Goal: Task Accomplishment & Management: Manage account settings

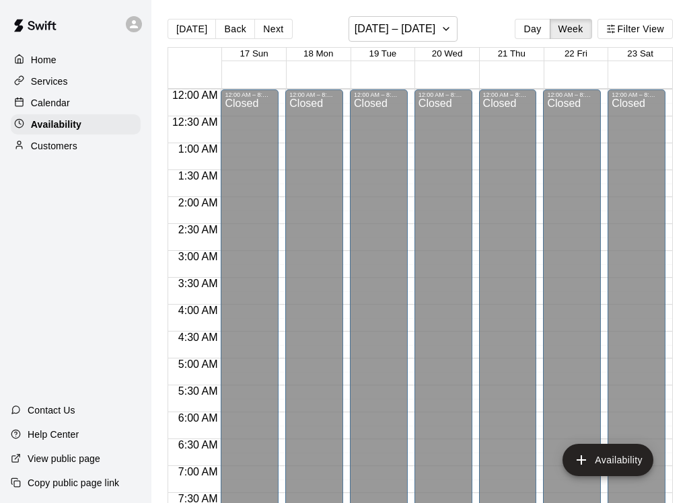
scroll to position [538, 0]
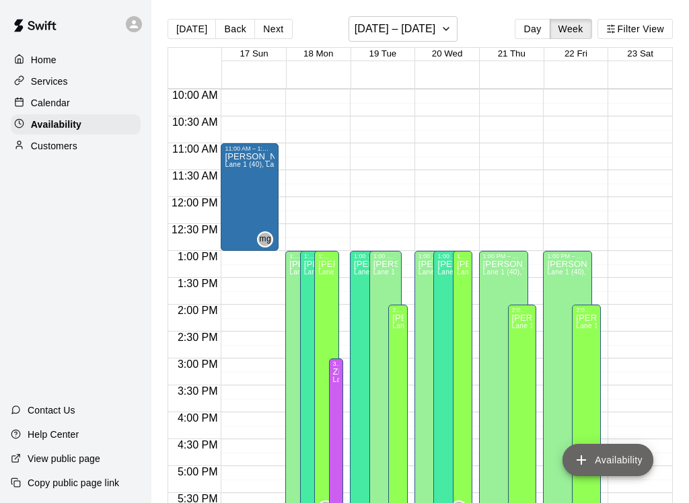
click at [612, 455] on button "Availability" at bounding box center [608, 460] width 91 height 32
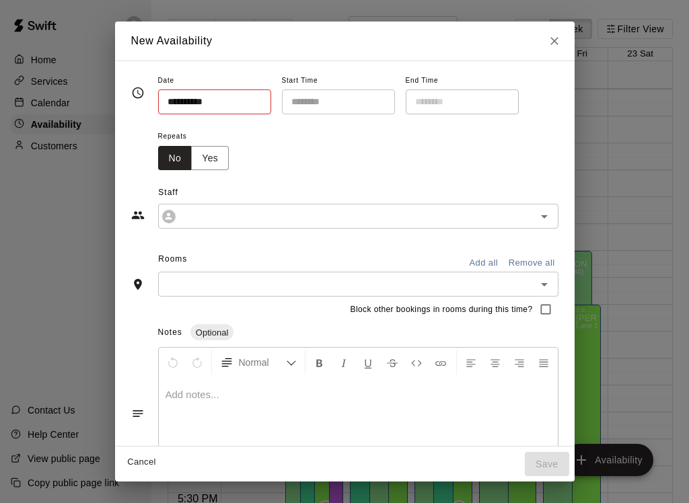
type input "**********"
type input "********"
type input "**********"
click at [345, 92] on input "********" at bounding box center [334, 102] width 104 height 25
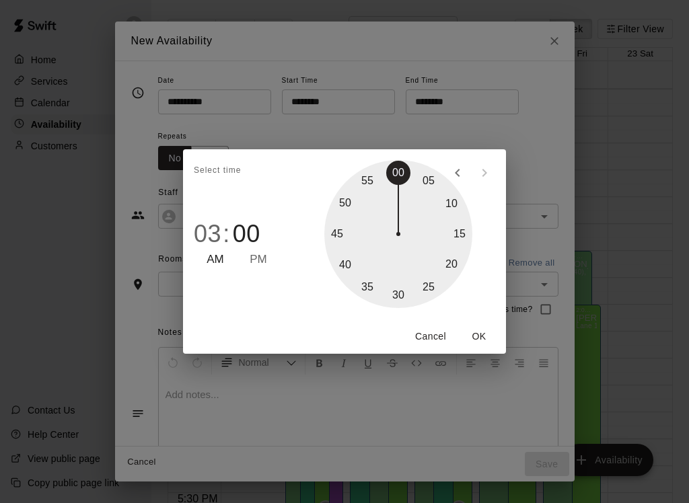
click at [257, 252] on span "PM" at bounding box center [259, 260] width 18 height 18
type input "********"
click at [479, 337] on button "OK" at bounding box center [479, 336] width 43 height 25
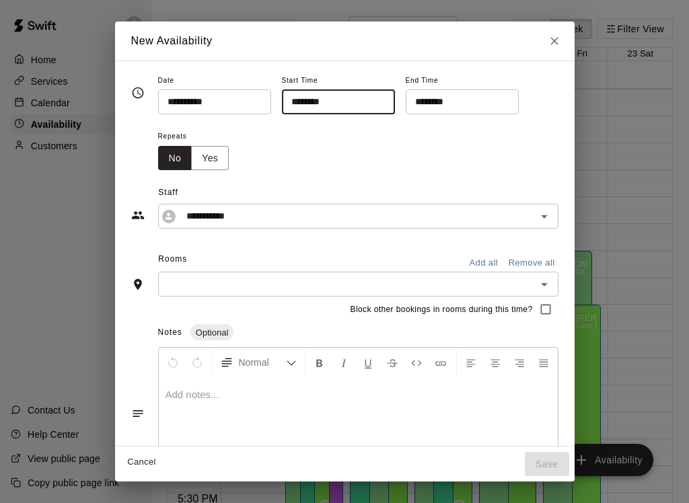
click at [454, 103] on input "********" at bounding box center [458, 102] width 104 height 25
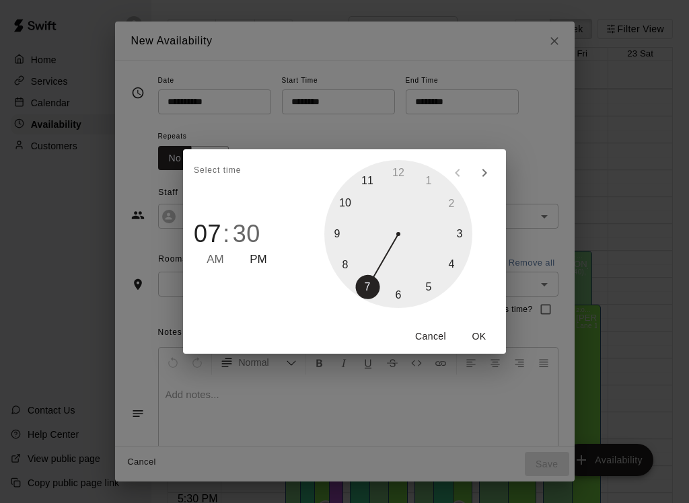
type input "********"
click at [481, 336] on button "OK" at bounding box center [479, 336] width 43 height 25
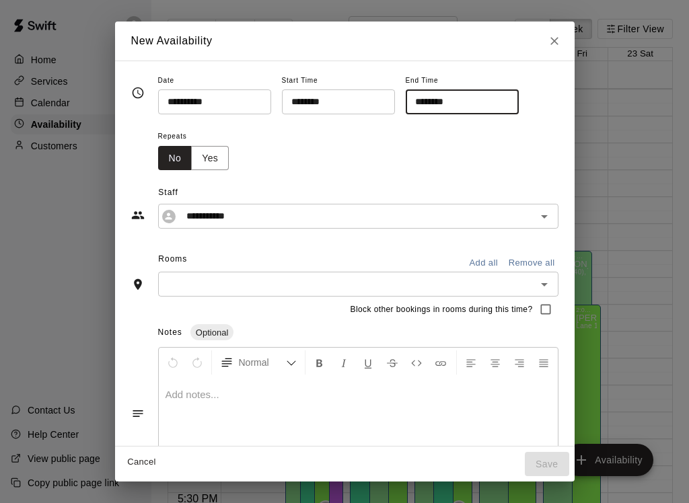
click at [207, 150] on button "Yes" at bounding box center [210, 158] width 38 height 25
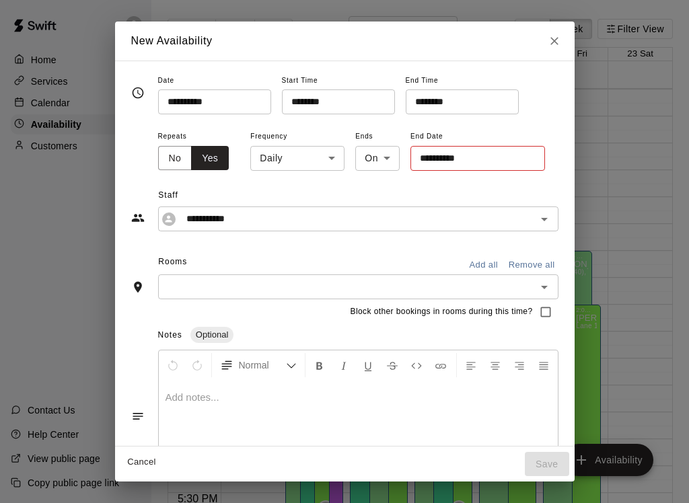
click at [330, 155] on body "Home Services Calendar Availability Customers Contact Us Help Center View publi…" at bounding box center [344, 262] width 689 height 525
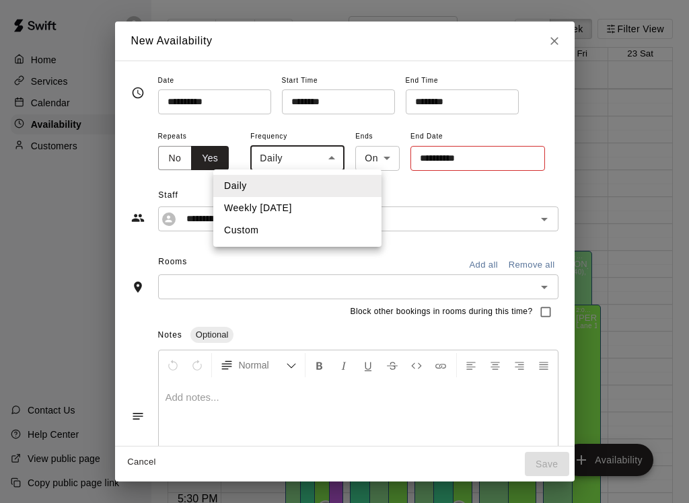
click at [330, 158] on div at bounding box center [344, 251] width 689 height 503
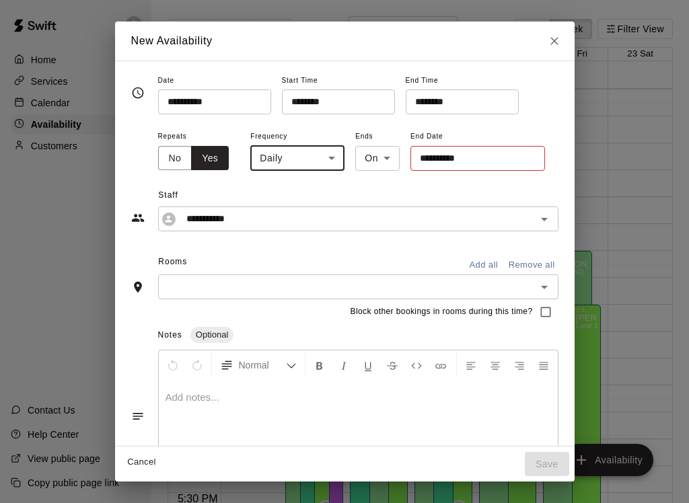
click at [381, 158] on body "Home Services Calendar Availability Customers Contact Us Help Center View publi…" at bounding box center [344, 262] width 689 height 525
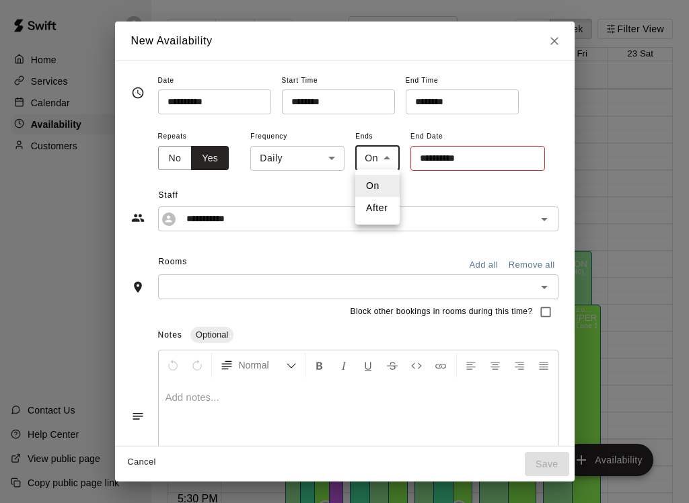
click at [380, 184] on li "On" at bounding box center [377, 186] width 44 height 22
click at [458, 155] on input "**********" at bounding box center [473, 158] width 125 height 25
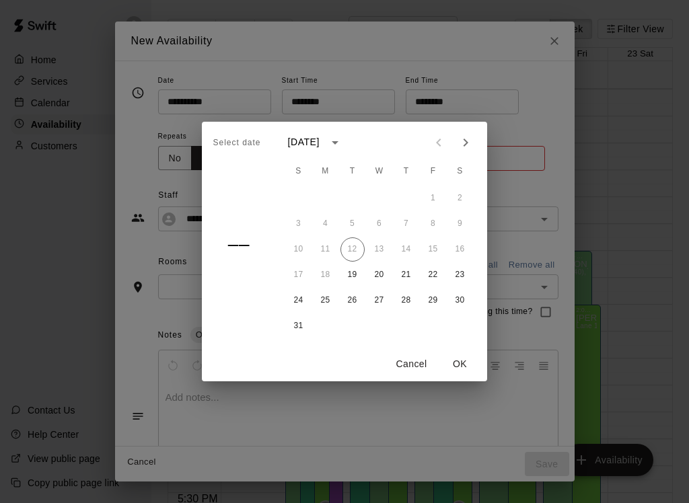
click at [462, 141] on icon "Next month" at bounding box center [466, 143] width 16 height 16
click at [343, 141] on icon "calendar view is open, switch to year view" at bounding box center [335, 143] width 16 height 16
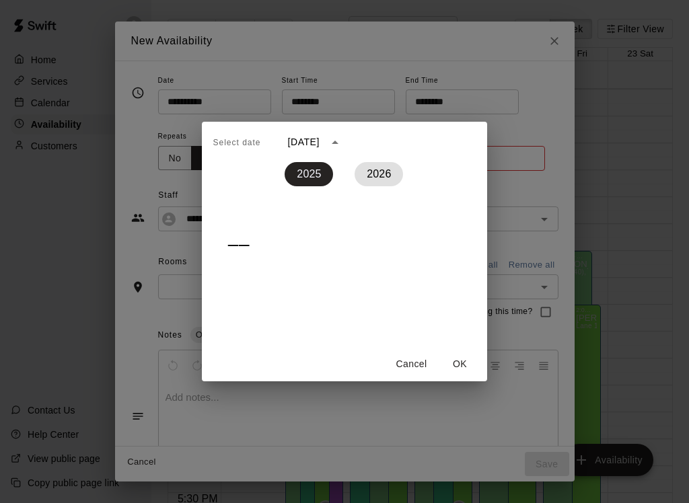
click at [376, 178] on button "2026" at bounding box center [379, 174] width 48 height 24
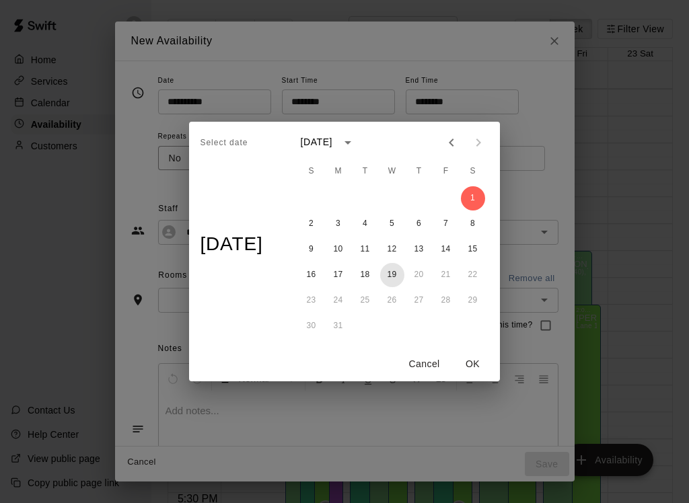
click at [400, 275] on button "19" at bounding box center [392, 275] width 24 height 24
type input "**********"
click at [480, 363] on button "OK" at bounding box center [473, 364] width 43 height 25
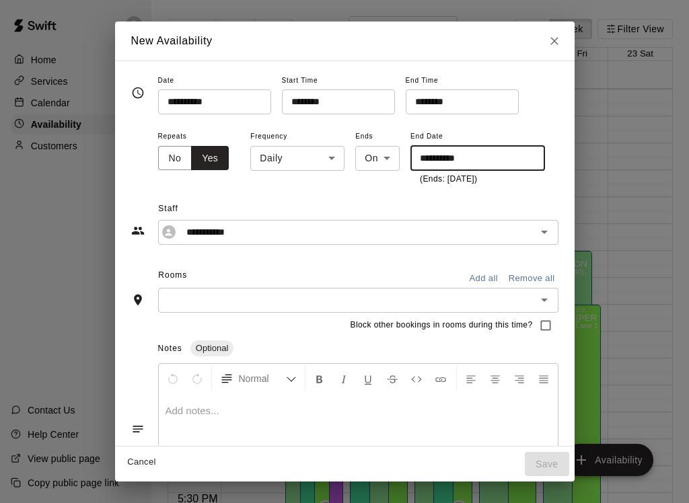
click at [483, 276] on button "Add all" at bounding box center [483, 279] width 43 height 21
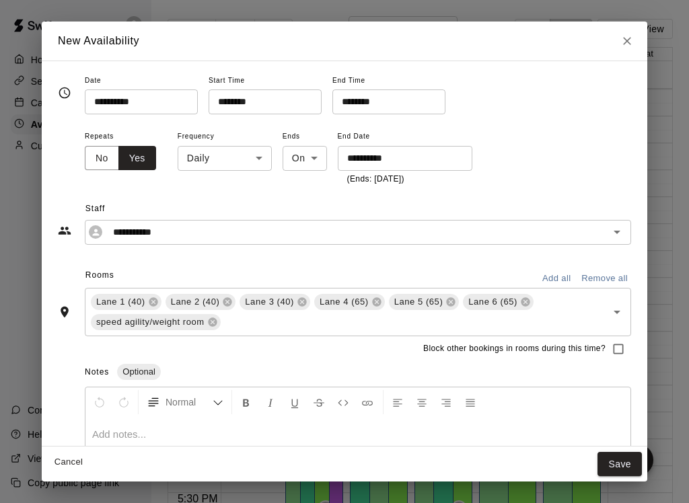
click at [622, 460] on button "Save" at bounding box center [620, 464] width 44 height 25
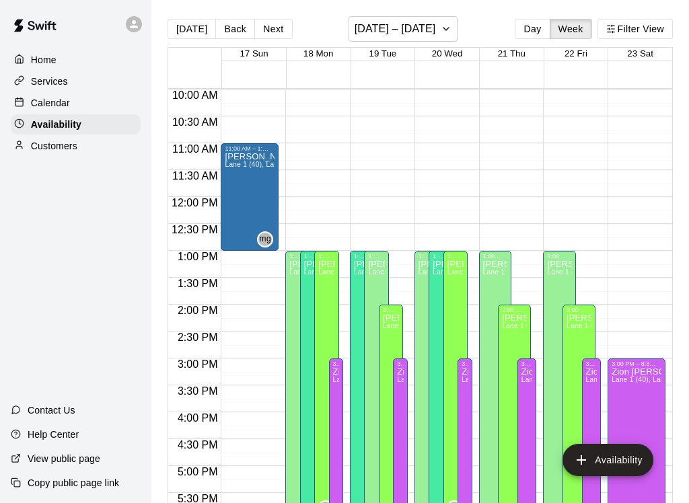
click at [629, 415] on icon "delete" at bounding box center [625, 415] width 9 height 12
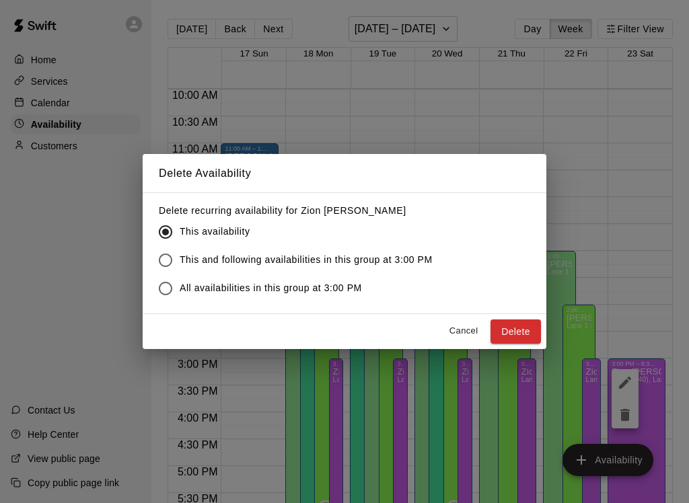
click at [525, 327] on button "Delete" at bounding box center [516, 332] width 50 height 25
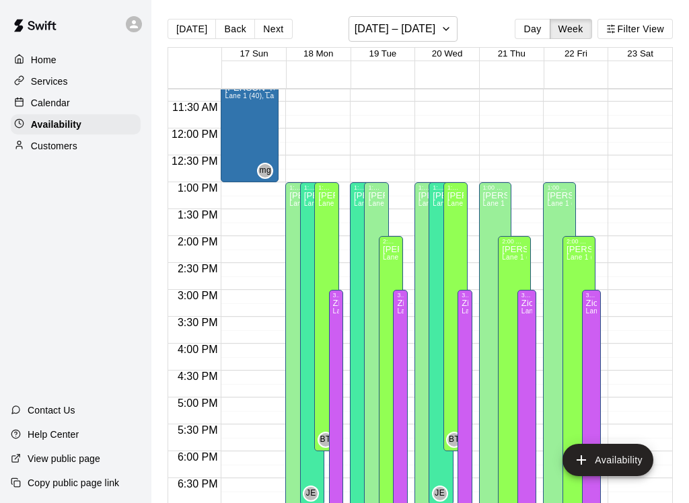
scroll to position [607, 0]
click at [442, 29] on icon "button" at bounding box center [446, 29] width 11 height 16
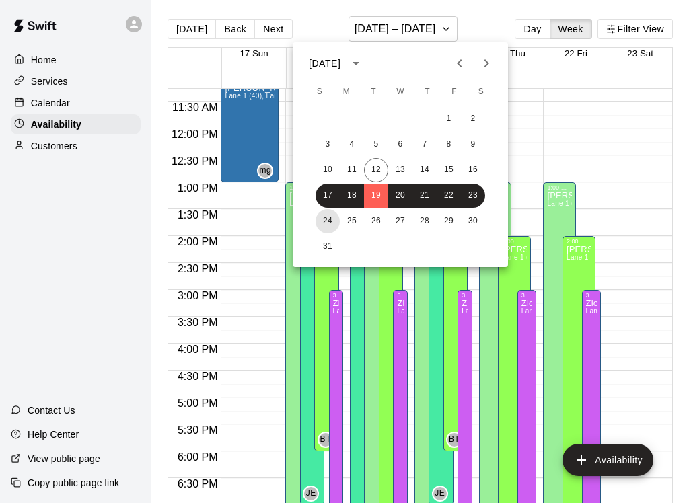
click at [325, 220] on button "24" at bounding box center [328, 221] width 24 height 24
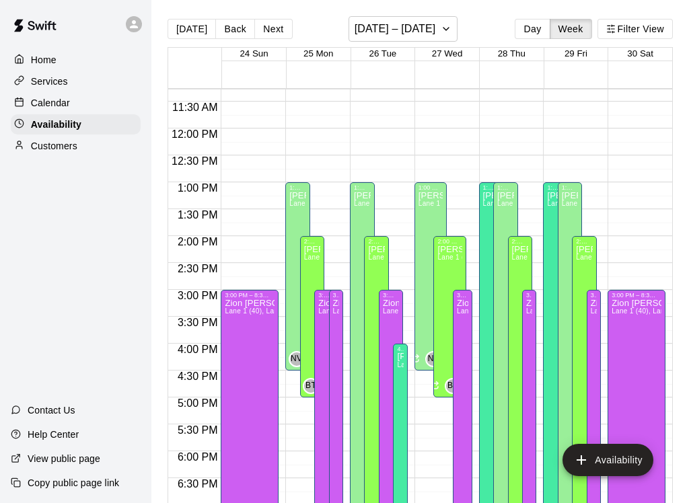
click at [623, 345] on icon "delete" at bounding box center [625, 347] width 9 height 12
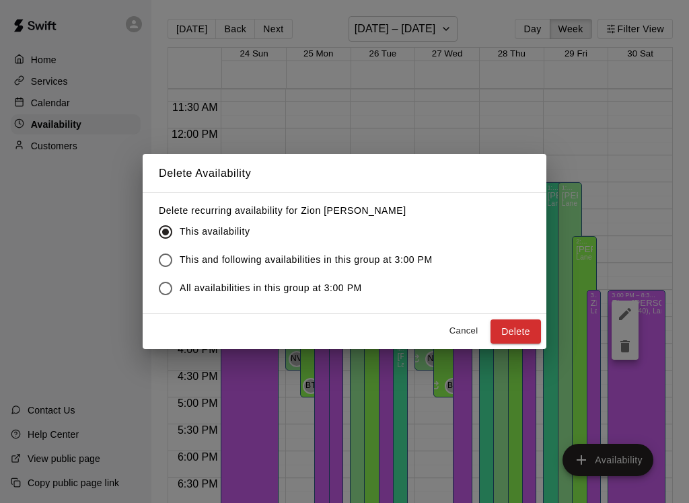
click at [410, 260] on span "This and following availabilities in this group at 3:00 PM" at bounding box center [306, 260] width 253 height 14
click at [520, 335] on button "Delete" at bounding box center [516, 332] width 50 height 25
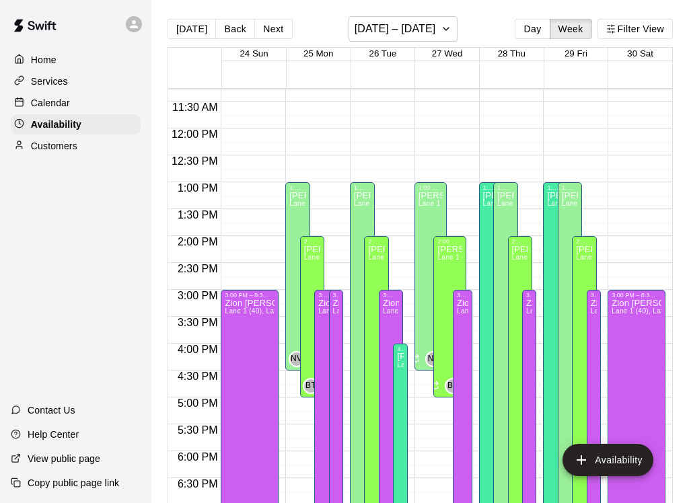
click at [247, 347] on button "delete" at bounding box center [238, 346] width 27 height 27
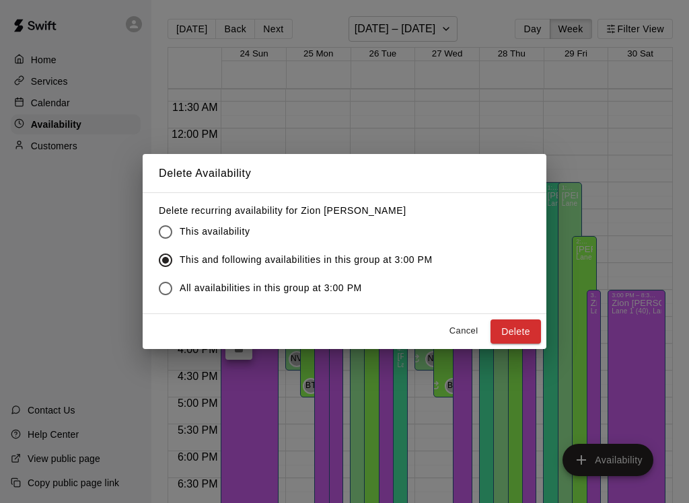
click at [520, 332] on button "Delete" at bounding box center [516, 332] width 50 height 25
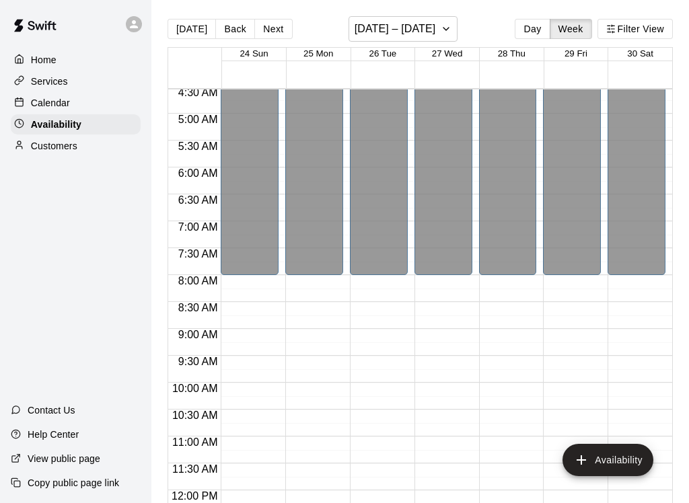
scroll to position [243, 0]
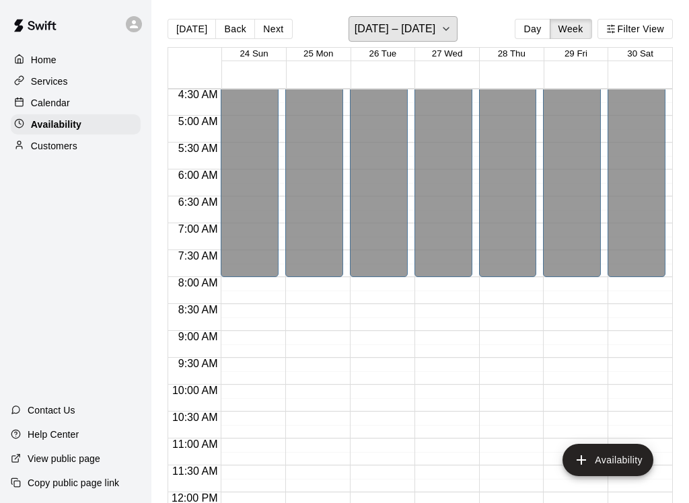
click at [425, 35] on h6 "[DATE] – [DATE]" at bounding box center [395, 29] width 81 height 19
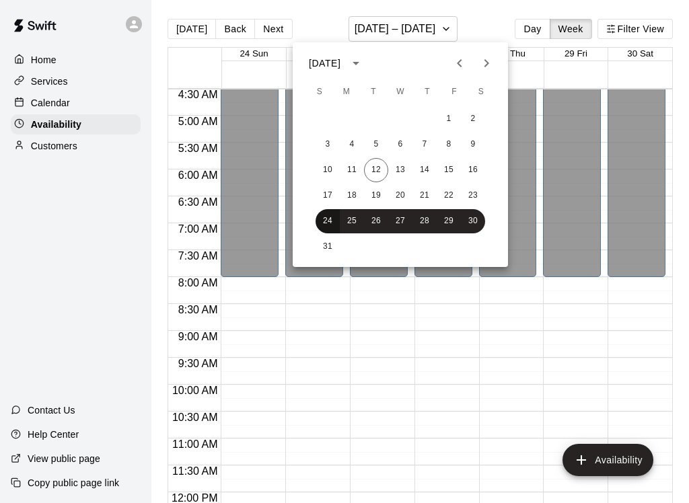
click at [328, 219] on button "24" at bounding box center [328, 221] width 24 height 24
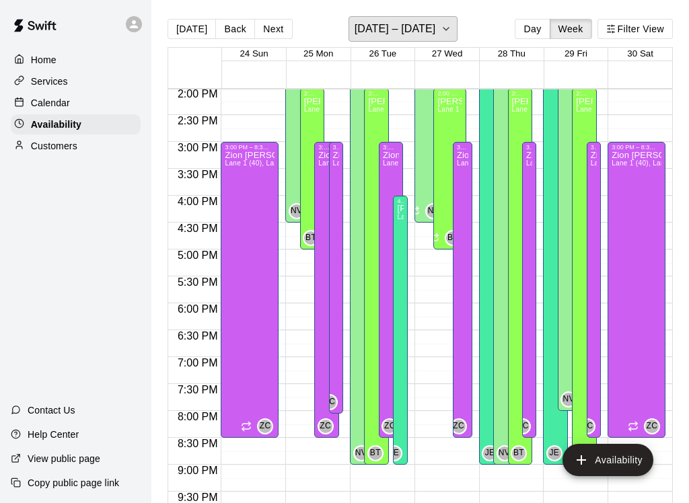
scroll to position [762, 0]
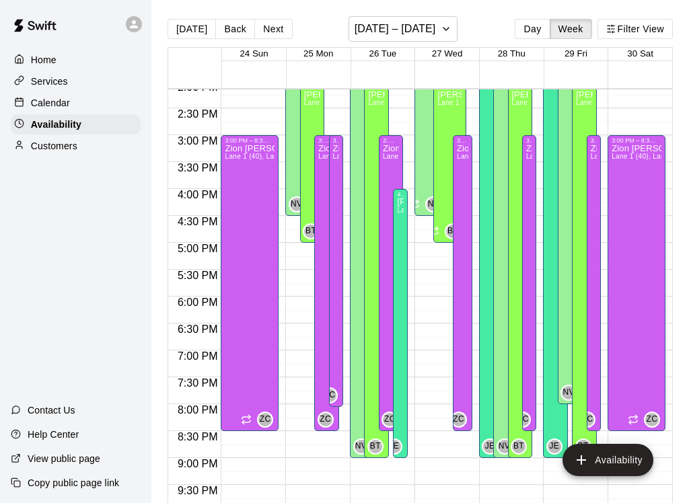
click at [252, 299] on div "Zion [PERSON_NAME] 1 (40), Lane 2 (40), Lane 3 (40), Lane 4 (65), Lane 5 (65), …" at bounding box center [250, 395] width 50 height 503
click at [242, 190] on icon "delete" at bounding box center [238, 192] width 9 height 12
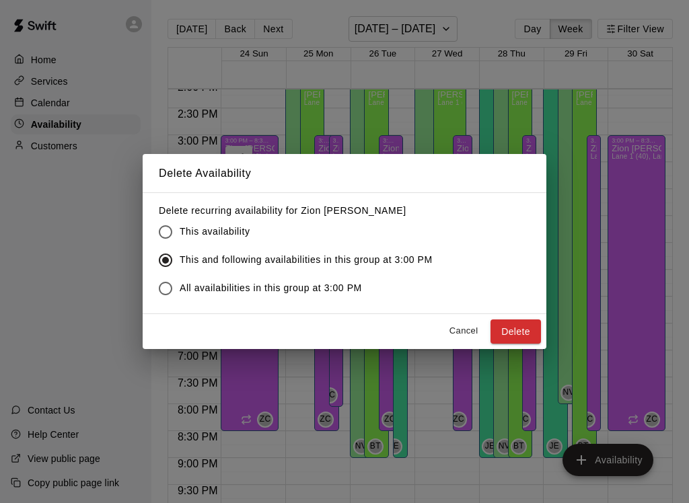
click at [219, 231] on span "This availability" at bounding box center [215, 232] width 70 height 14
click at [520, 333] on button "Delete" at bounding box center [516, 332] width 50 height 25
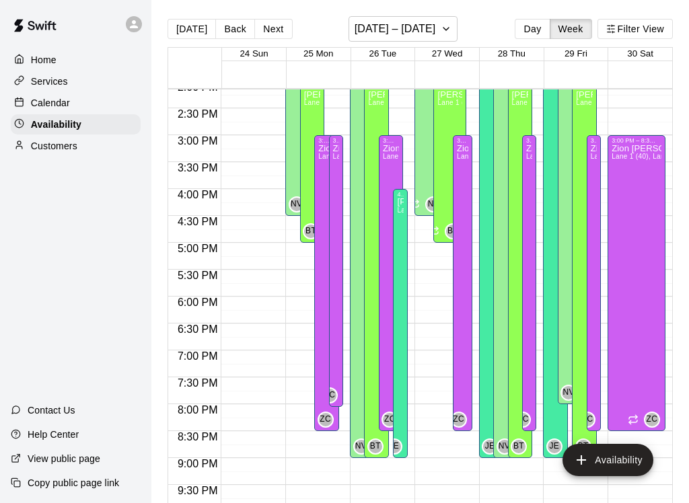
click at [648, 306] on div "Zion [PERSON_NAME] 1 (40), Lane 2 (40), Lane 3 (40), Lane 4 (65), Lane 5 (65), …" at bounding box center [637, 395] width 50 height 503
click at [625, 193] on icon "delete" at bounding box center [625, 192] width 9 height 12
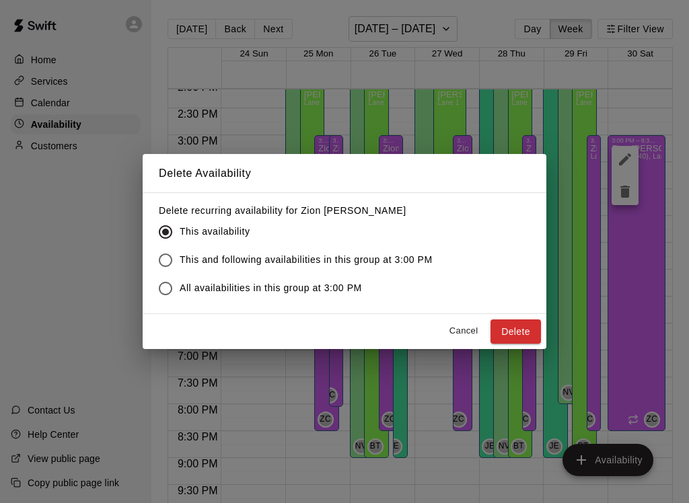
click at [521, 332] on button "Delete" at bounding box center [516, 332] width 50 height 25
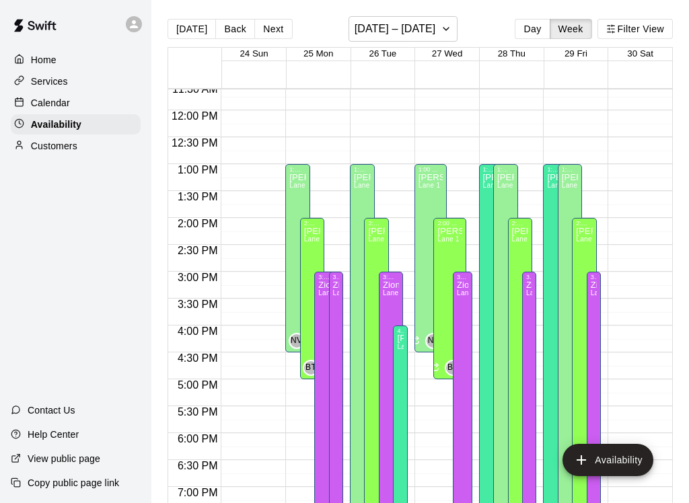
scroll to position [656, 0]
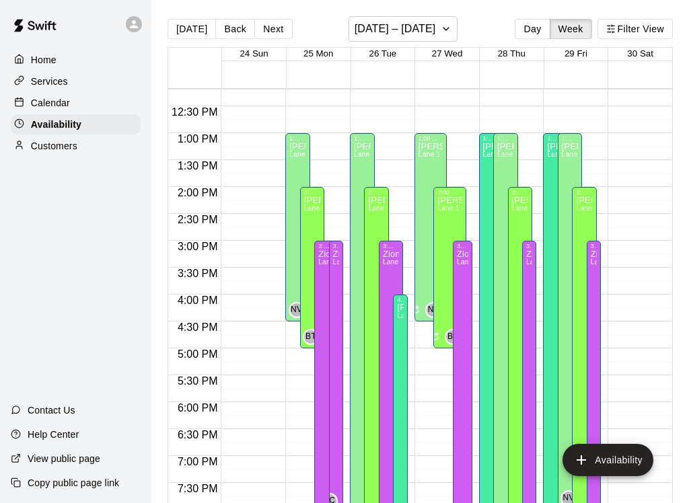
click at [337, 326] on div "Zion [PERSON_NAME] 1 (40), Lane 2 (40), Lane 3 (40), Lane 4 (65), Lane 5 (65), …" at bounding box center [336, 501] width 6 height 503
click at [349, 297] on icon "delete" at bounding box center [346, 297] width 9 height 12
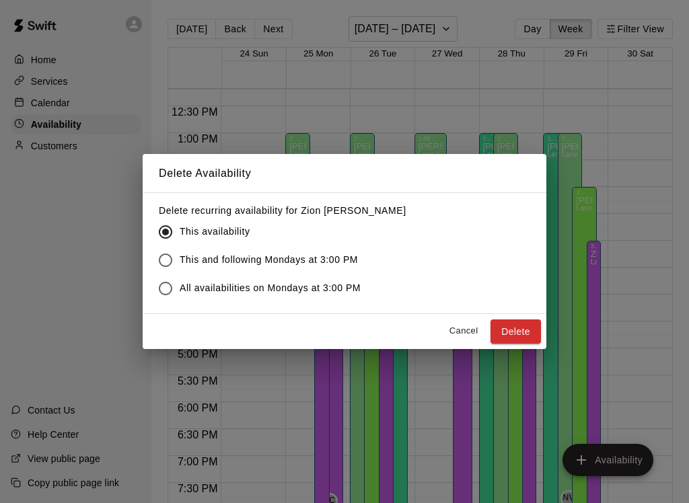
click at [359, 256] on label "This and following Mondays at 3:00 PM" at bounding box center [273, 260] width 244 height 28
click at [518, 330] on button "Delete" at bounding box center [516, 332] width 50 height 25
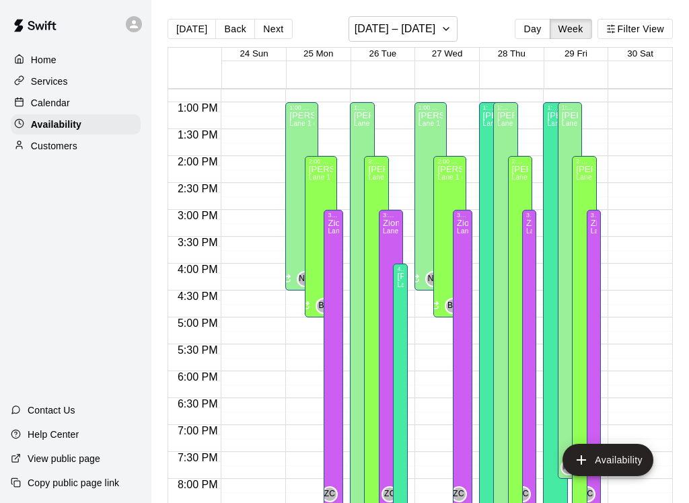
scroll to position [685, 0]
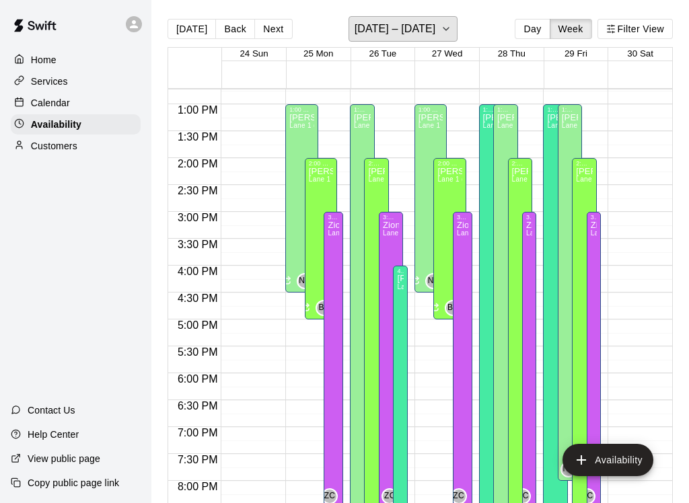
click at [441, 26] on icon "button" at bounding box center [446, 29] width 11 height 16
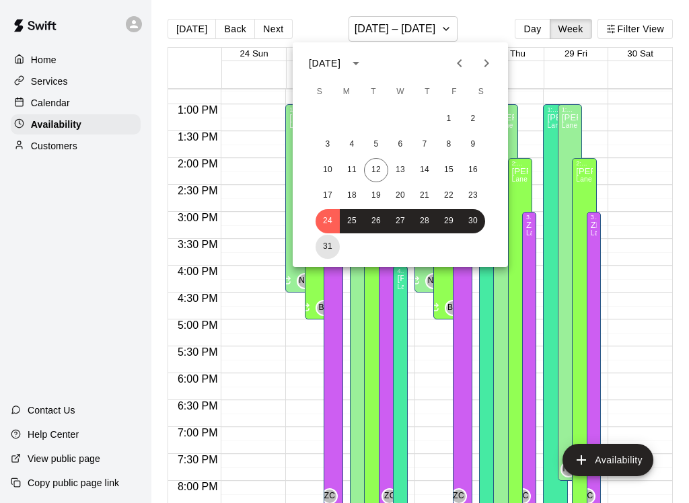
click at [331, 249] on button "31" at bounding box center [328, 247] width 24 height 24
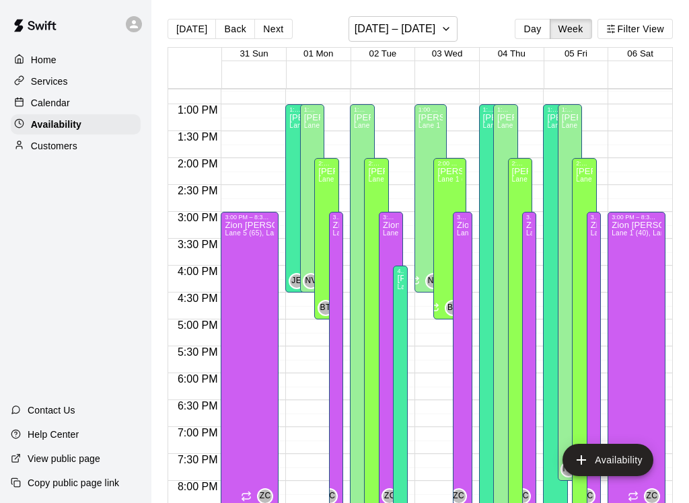
click at [250, 351] on div "Zion [PERSON_NAME] 5 (65), Lane 6 (65), speed agility/weight room, Lane 1 (40),…" at bounding box center [250, 472] width 50 height 503
click at [236, 273] on icon "delete" at bounding box center [238, 269] width 9 height 12
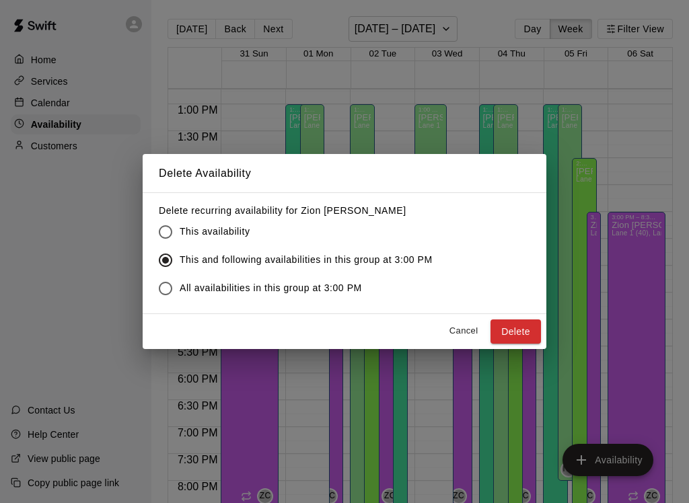
click at [520, 331] on button "Delete" at bounding box center [516, 332] width 50 height 25
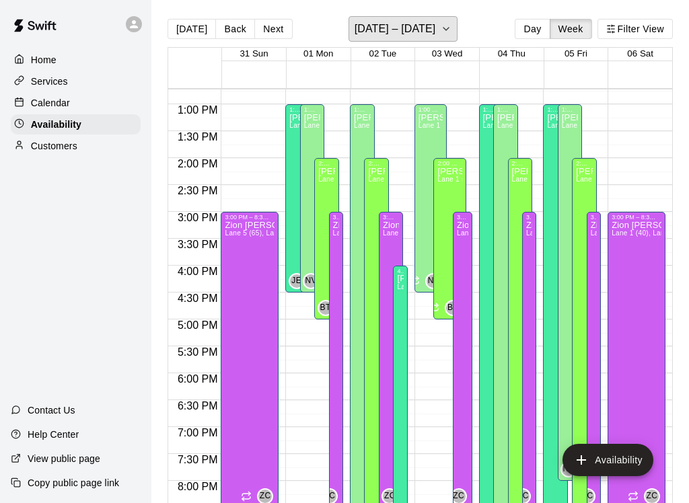
click at [436, 21] on h6 "[DATE] – [DATE]" at bounding box center [395, 29] width 81 height 19
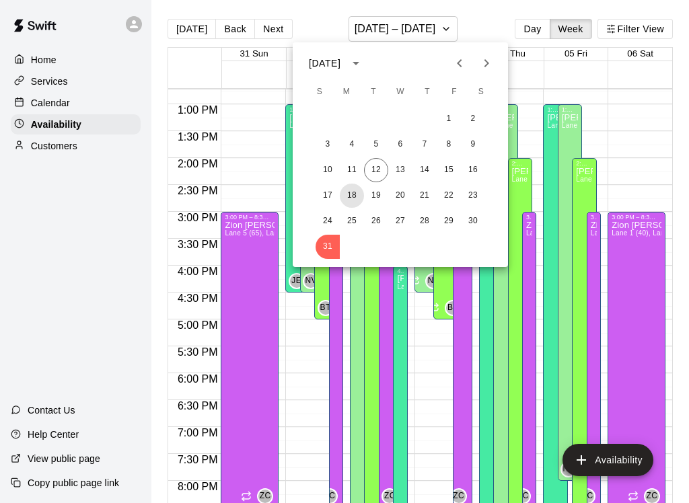
click at [351, 199] on button "18" at bounding box center [352, 196] width 24 height 24
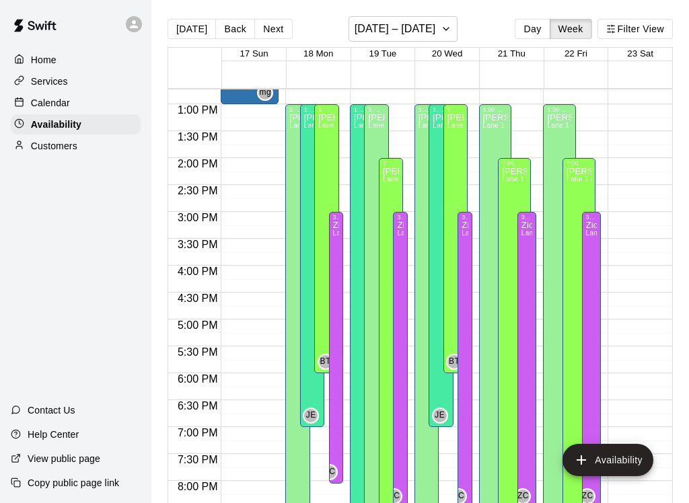
click at [332, 254] on div "3:00 PM – 8:03 PM [GEOGRAPHIC_DATA][PERSON_NAME] 1 (40), Lane 2 (40), Lane 3 (4…" at bounding box center [336, 348] width 14 height 272
click at [339, 229] on icon "edit" at bounding box center [343, 226] width 12 height 12
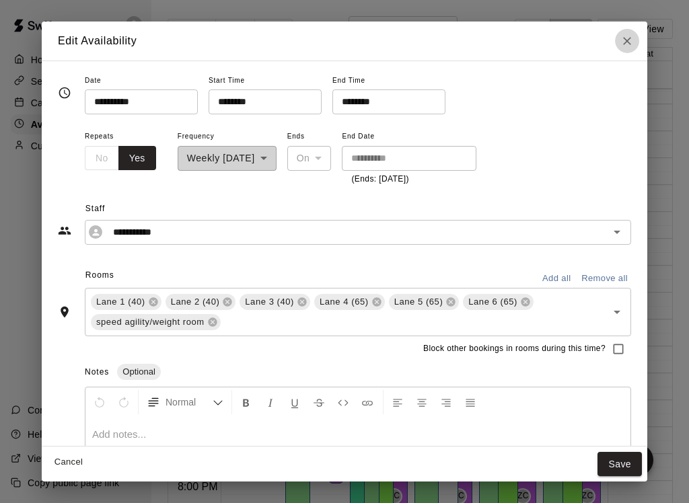
click at [625, 40] on icon "Close" at bounding box center [627, 40] width 13 height 13
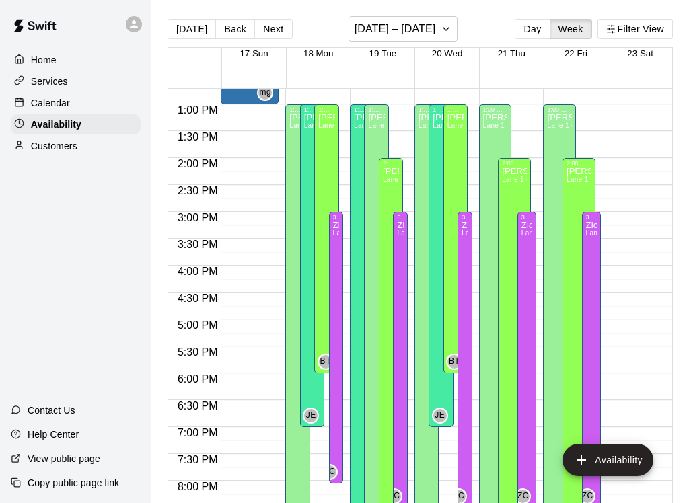
type input "**********"
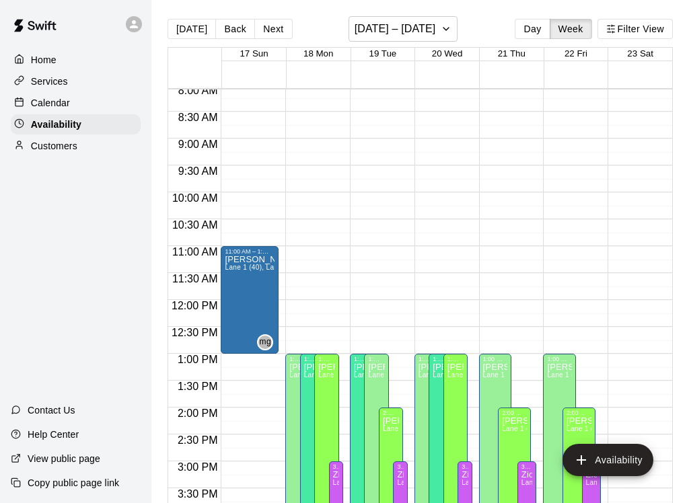
scroll to position [435, 0]
click at [254, 288] on div "[PERSON_NAME] [PERSON_NAME] 1 (40), Lane 2 (40), Lane 3 (40), Lane 4 (65), Lane…" at bounding box center [250, 507] width 50 height 503
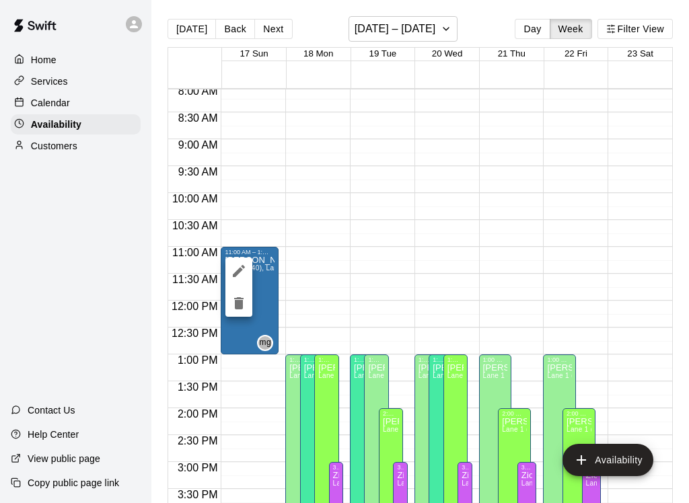
click at [629, 222] on div at bounding box center [344, 251] width 689 height 503
click at [39, 108] on p "Calendar" at bounding box center [50, 102] width 39 height 13
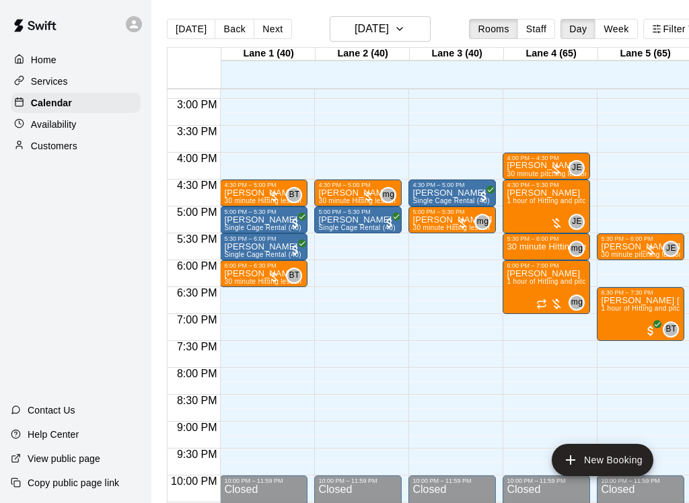
scroll to position [798, 0]
